Goal: Task Accomplishment & Management: Manage account settings

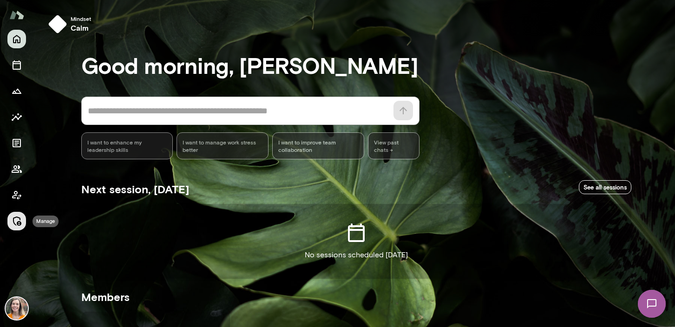
click at [14, 217] on icon "Manage" at bounding box center [17, 221] width 8 height 9
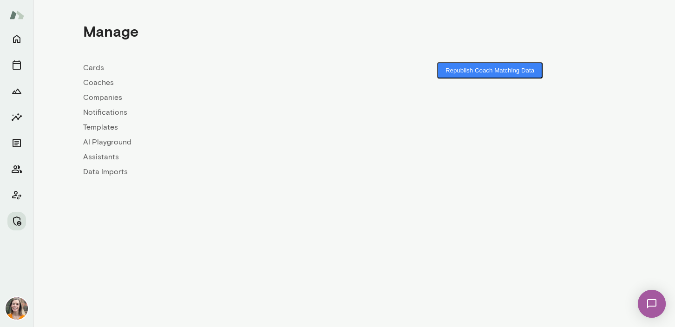
click at [102, 81] on link "Coaches" at bounding box center [218, 82] width 271 height 11
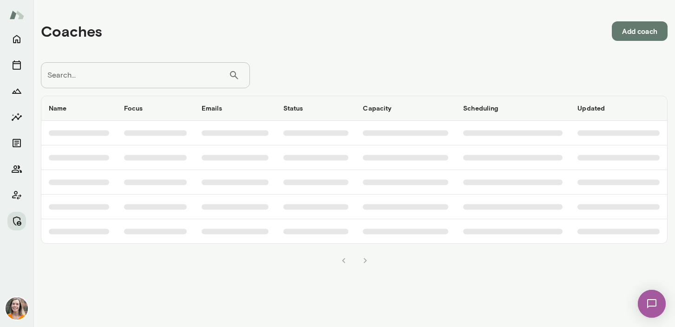
click at [105, 76] on input "Search..." at bounding box center [135, 75] width 188 height 26
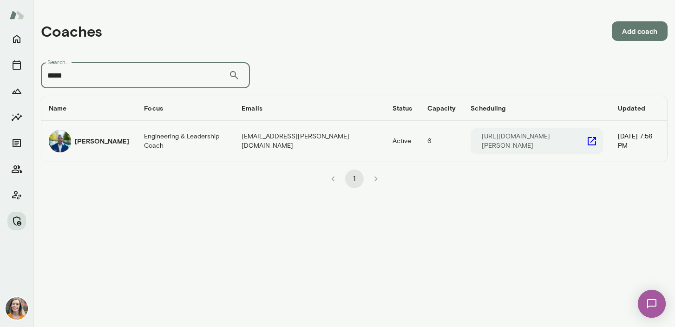
type input "*****"
click at [137, 135] on td "Engineering & Leadership Coach" at bounding box center [186, 141] width 98 height 41
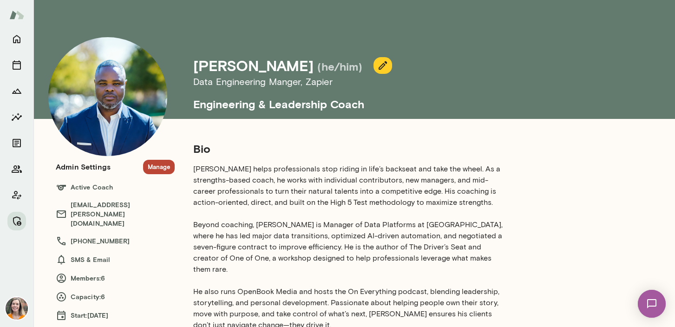
click at [157, 164] on button "Manage" at bounding box center [159, 167] width 32 height 14
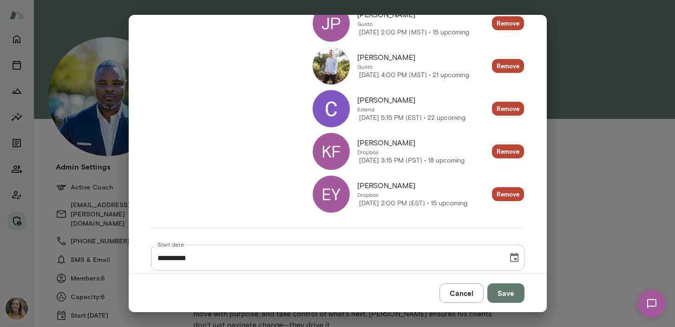
scroll to position [248, 0]
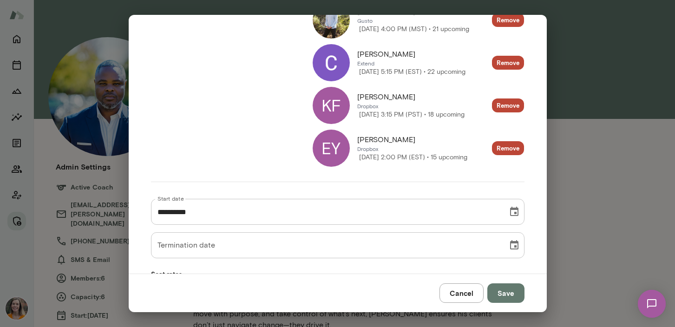
click at [461, 291] on button "Cancel" at bounding box center [462, 293] width 44 height 20
